Goal: Find specific page/section: Find specific page/section

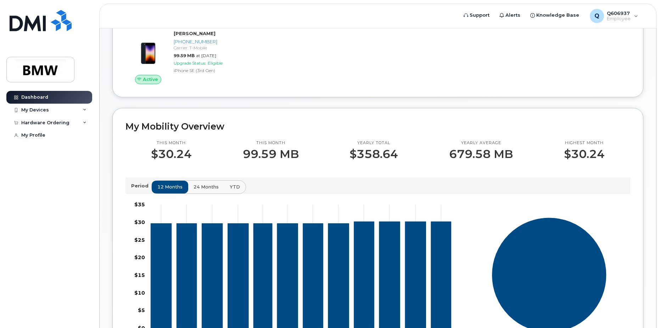
scroll to position [107, 0]
click at [72, 113] on div "My Devices" at bounding box center [49, 110] width 86 height 13
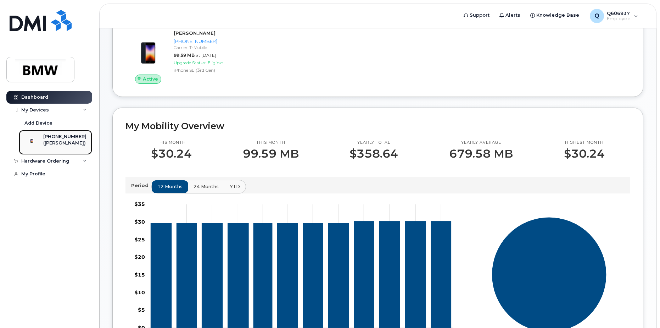
click at [63, 142] on div "([PERSON_NAME])" at bounding box center [64, 143] width 43 height 6
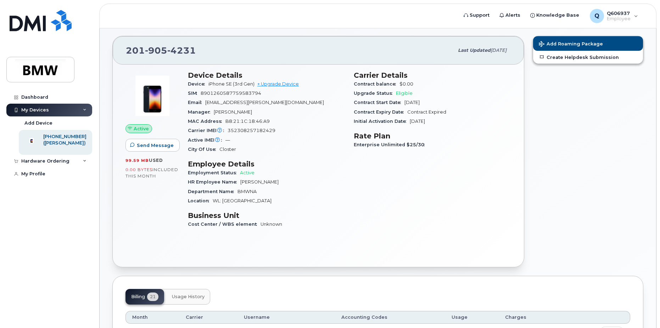
scroll to position [52, 0]
click at [72, 167] on div "Hardware Ordering" at bounding box center [49, 161] width 86 height 13
click at [61, 179] on link "My Orders" at bounding box center [55, 173] width 73 height 13
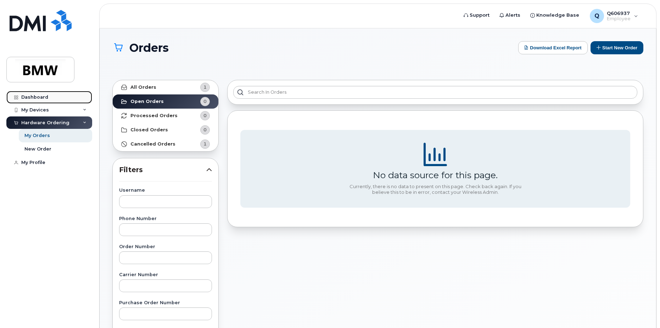
click at [71, 100] on link "Dashboard" at bounding box center [49, 97] width 86 height 13
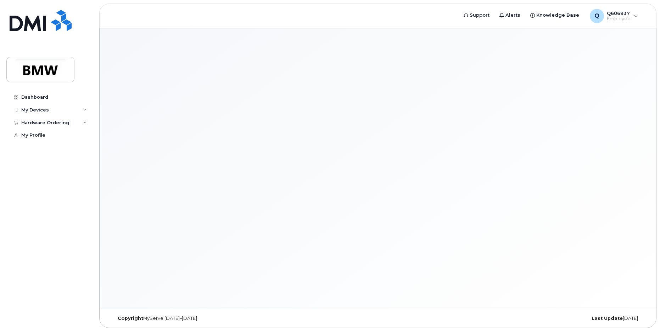
click at [70, 109] on div "My Devices" at bounding box center [49, 110] width 86 height 13
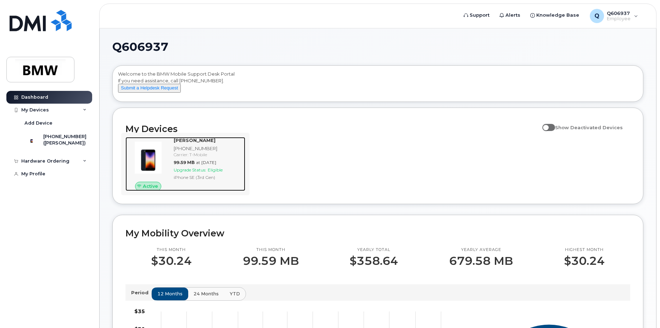
click at [146, 158] on img at bounding box center [148, 157] width 34 height 34
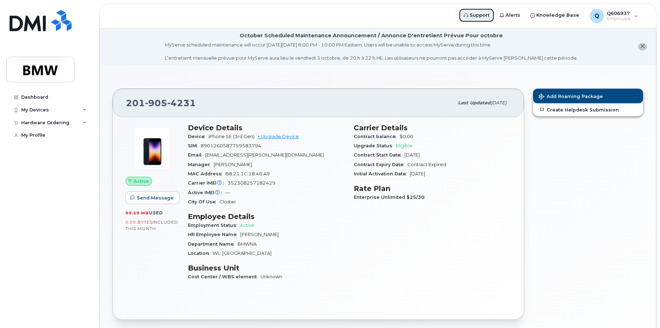
click at [486, 15] on span "Support" at bounding box center [480, 15] width 20 height 7
